Goal: Navigation & Orientation: Find specific page/section

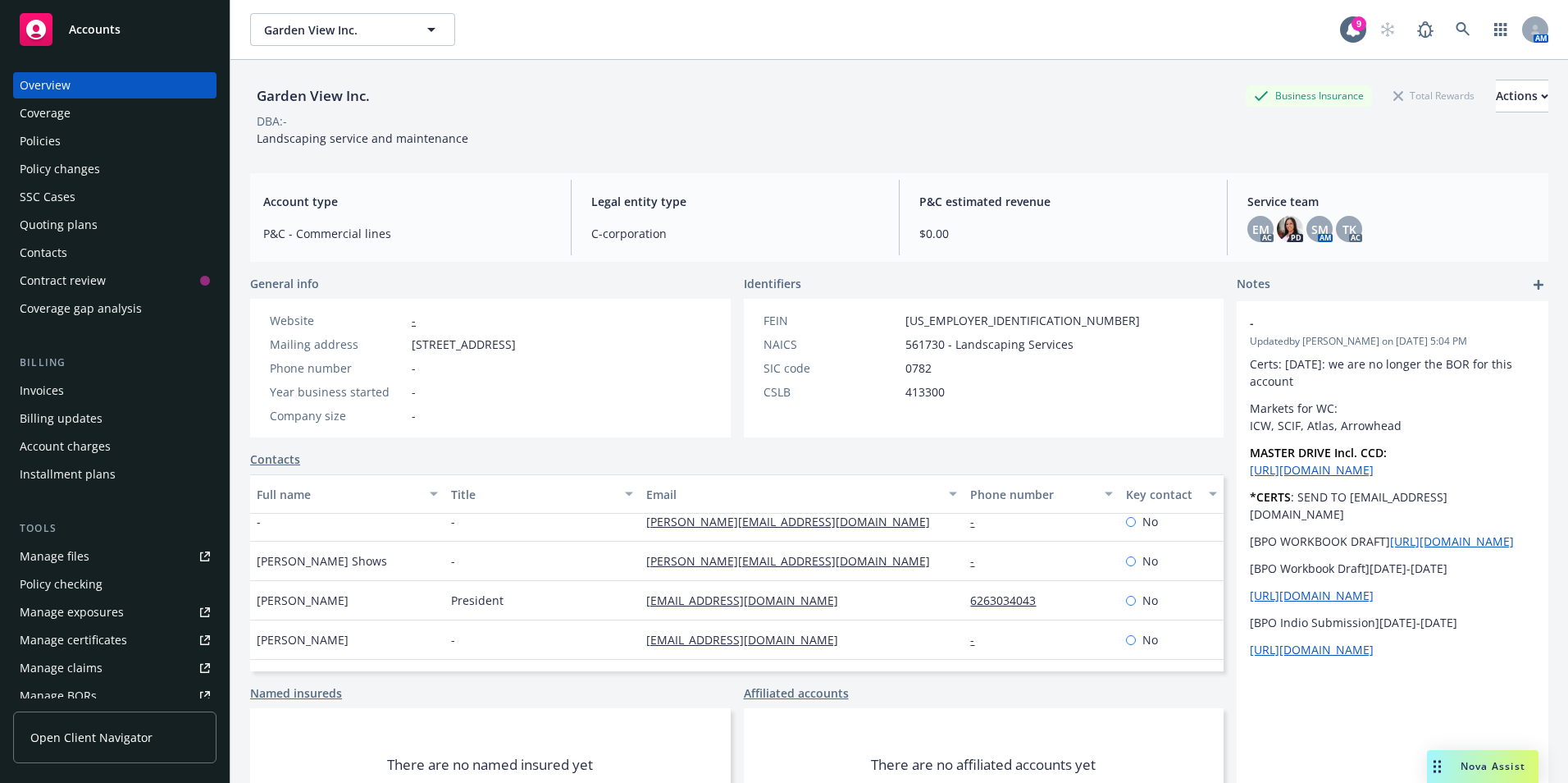
scroll to position [79, 0]
